Goal: Information Seeking & Learning: Check status

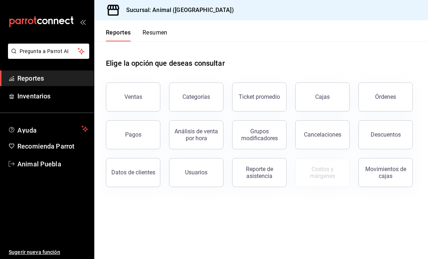
click at [374, 106] on button "Órdenes" at bounding box center [386, 96] width 54 height 29
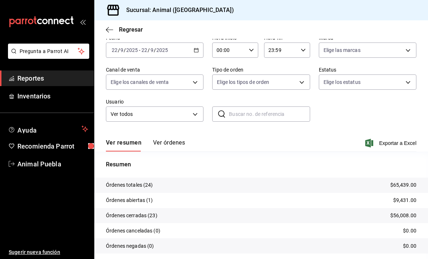
scroll to position [35, 0]
click at [209, 184] on tr "Órdenes totales (24) $65,439.00" at bounding box center [261, 185] width 334 height 15
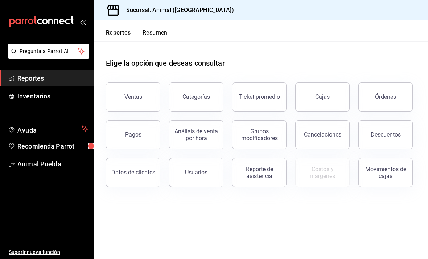
click at [392, 98] on div "Órdenes" at bounding box center [385, 96] width 21 height 7
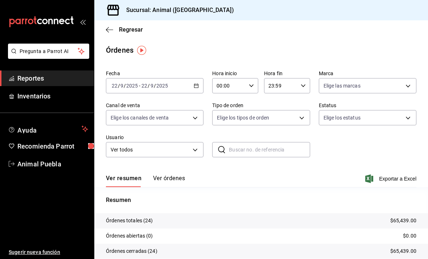
click at [112, 87] on input "22" at bounding box center [114, 86] width 7 height 6
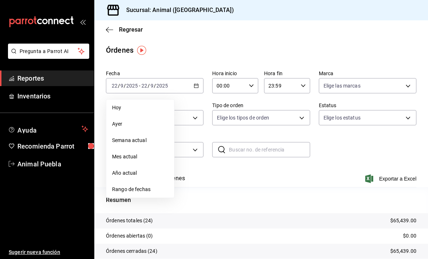
click at [119, 161] on li "Mes actual" at bounding box center [140, 156] width 68 height 16
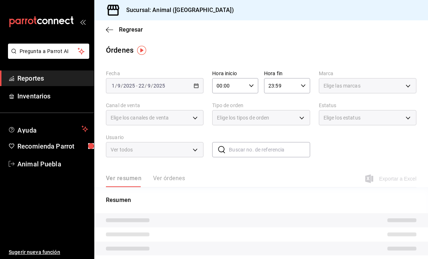
click at [123, 88] on input "2025" at bounding box center [129, 86] width 12 height 6
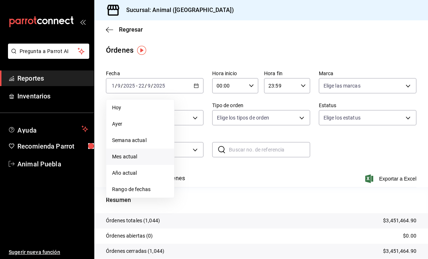
click at [335, 89] on body "Pregunta a Parrot AI Reportes Inventarios Ayuda Recomienda Parrot Animal Puebla…" at bounding box center [214, 129] width 428 height 259
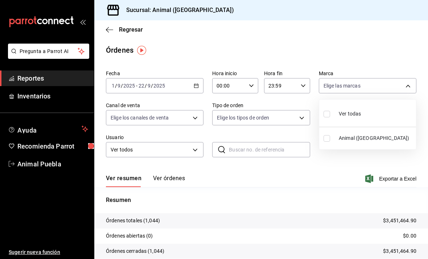
click at [183, 86] on div at bounding box center [214, 129] width 428 height 259
click at [195, 88] on \(Stroke\) "button" at bounding box center [196, 86] width 4 height 4
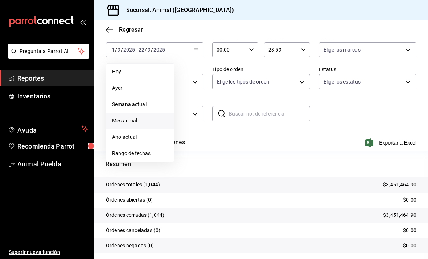
scroll to position [35, 0]
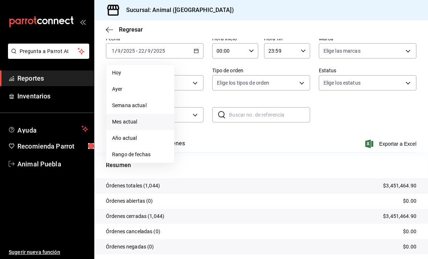
click at [133, 156] on span "Rango de fechas" at bounding box center [140, 155] width 56 height 8
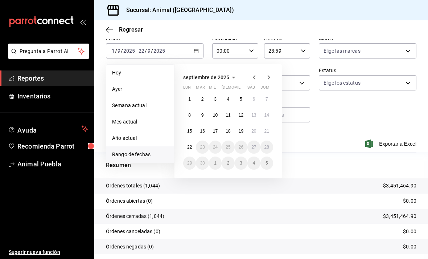
click at [254, 131] on abbr "20" at bounding box center [254, 131] width 5 height 5
click at [252, 130] on abbr "20" at bounding box center [254, 131] width 5 height 5
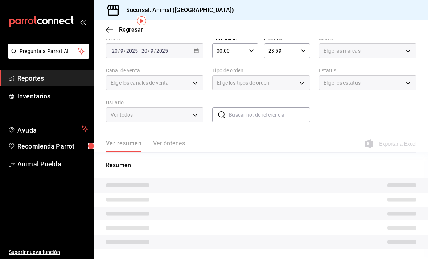
scroll to position [29, 0]
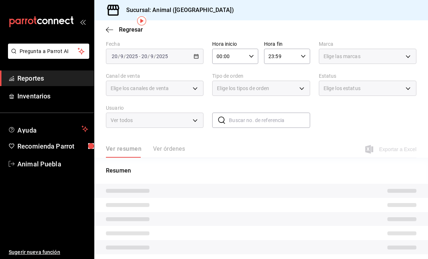
click at [249, 127] on input "text" at bounding box center [269, 120] width 81 height 15
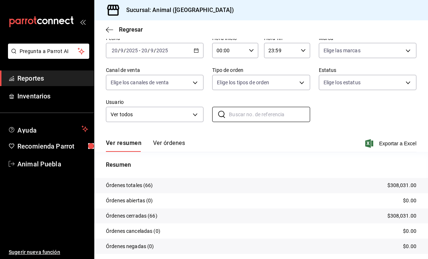
scroll to position [35, 0]
click at [123, 182] on p "Órdenes totales (66)" at bounding box center [129, 186] width 47 height 8
click at [128, 182] on p "Órdenes totales (66)" at bounding box center [129, 186] width 47 height 8
click at [163, 140] on button "Ver órdenes" at bounding box center [169, 146] width 32 height 12
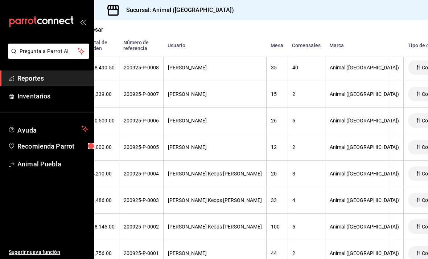
scroll to position [1706, 40]
click at [210, 240] on th "[PERSON_NAME]" at bounding box center [214, 253] width 103 height 27
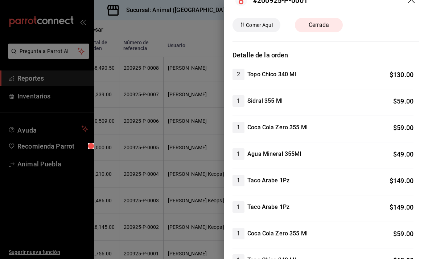
scroll to position [-3, 0]
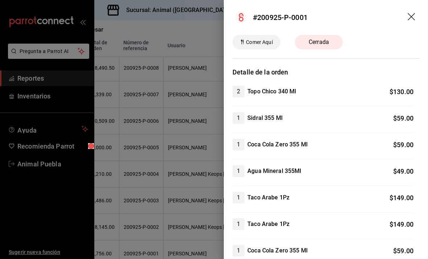
click at [194, 156] on div at bounding box center [214, 129] width 428 height 259
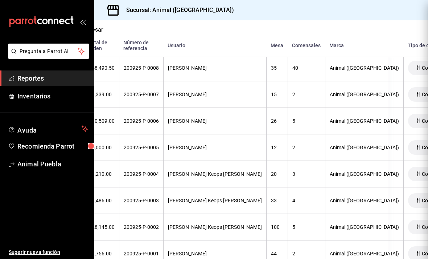
scroll to position [0, 0]
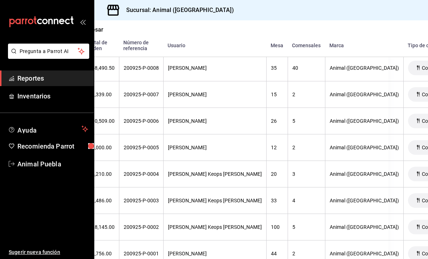
click at [80, 20] on icon "open_drawer_menu" at bounding box center [83, 22] width 6 height 6
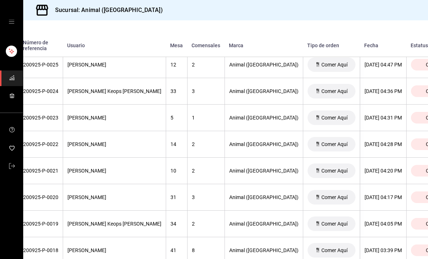
scroll to position [1259, 69]
click at [189, 131] on th "2" at bounding box center [205, 144] width 37 height 27
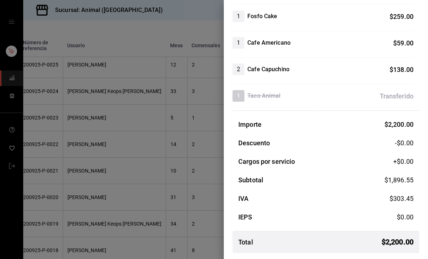
scroll to position [258, 0]
click at [196, 208] on div at bounding box center [214, 129] width 428 height 259
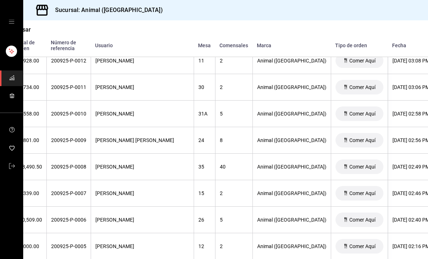
scroll to position [1677, 41]
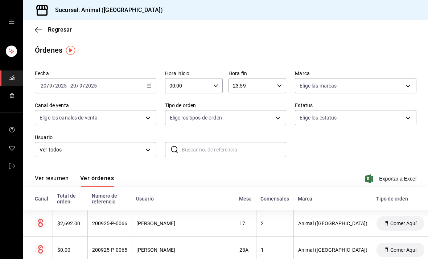
click at [14, 20] on icon "open drawer" at bounding box center [12, 22] width 6 height 6
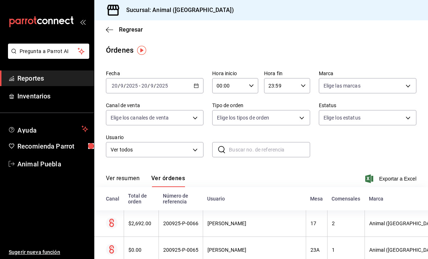
click at [117, 32] on span "Regresar" at bounding box center [124, 29] width 37 height 7
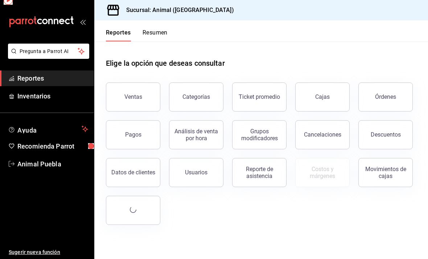
click at [108, 29] on button "Reportes" at bounding box center [118, 35] width 25 height 12
